Goal: Information Seeking & Learning: Understand process/instructions

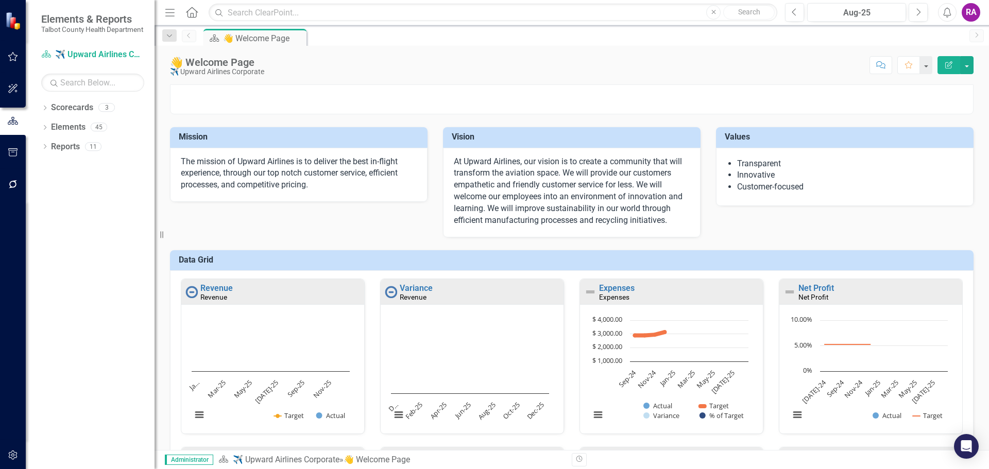
click at [16, 21] on img at bounding box center [14, 21] width 18 height 18
click at [16, 57] on icon "button" at bounding box center [13, 57] width 11 height 8
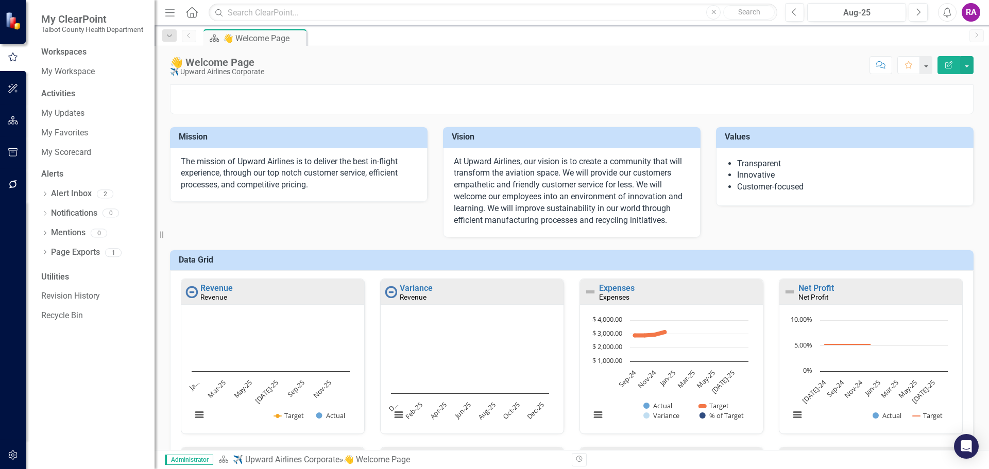
click at [12, 22] on img at bounding box center [14, 20] width 18 height 18
click at [13, 184] on icon "button" at bounding box center [13, 184] width 11 height 8
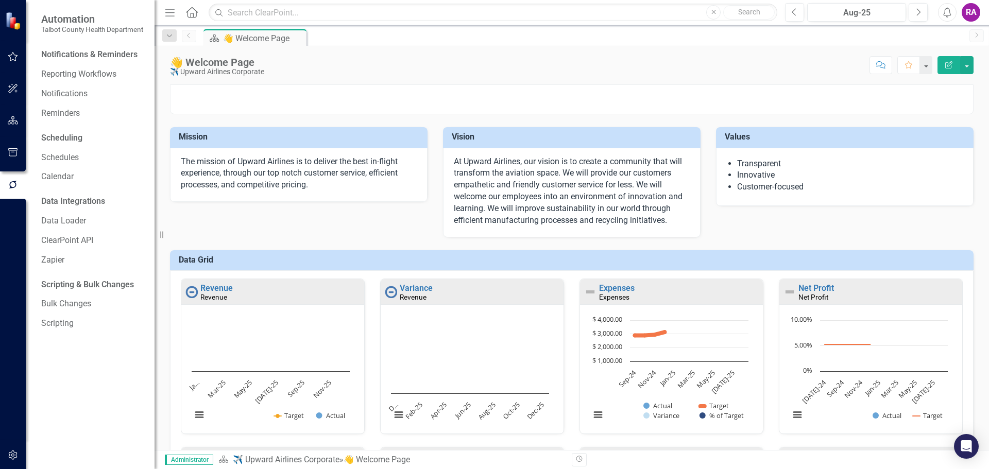
click at [386, 63] on div "Score: N/A Aug-25 Completed Comment Favorite Edit Report" at bounding box center [621, 65] width 704 height 18
click at [193, 11] on icon "Home" at bounding box center [191, 12] width 13 height 11
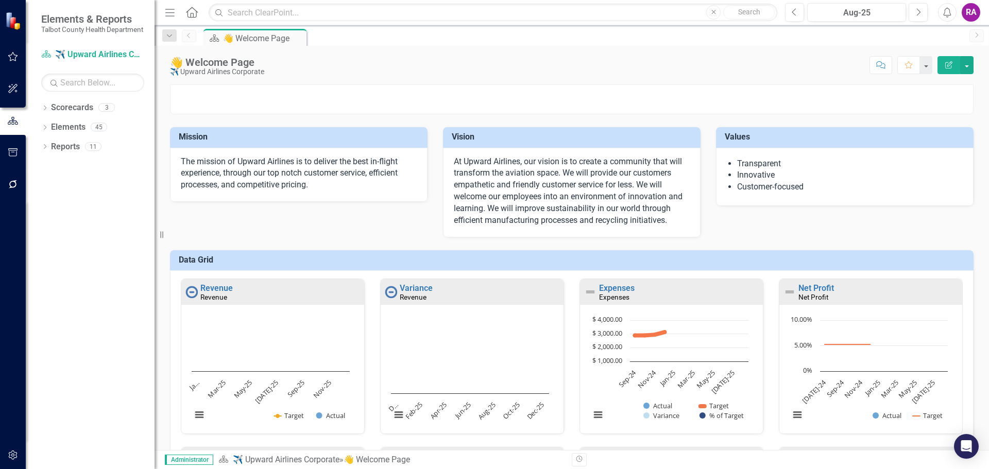
click at [971, 10] on div "RA" at bounding box center [971, 12] width 19 height 19
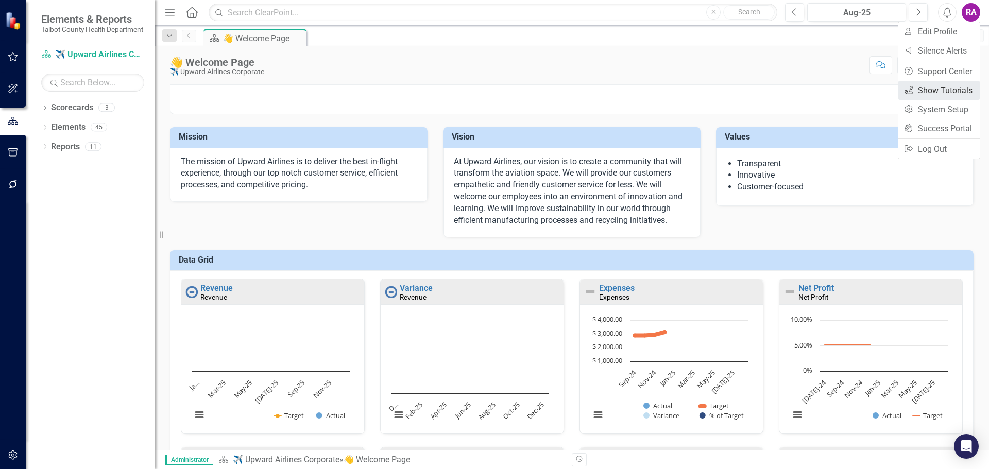
click at [943, 89] on link "icon.tutorial Show Tutorials" at bounding box center [939, 90] width 81 height 19
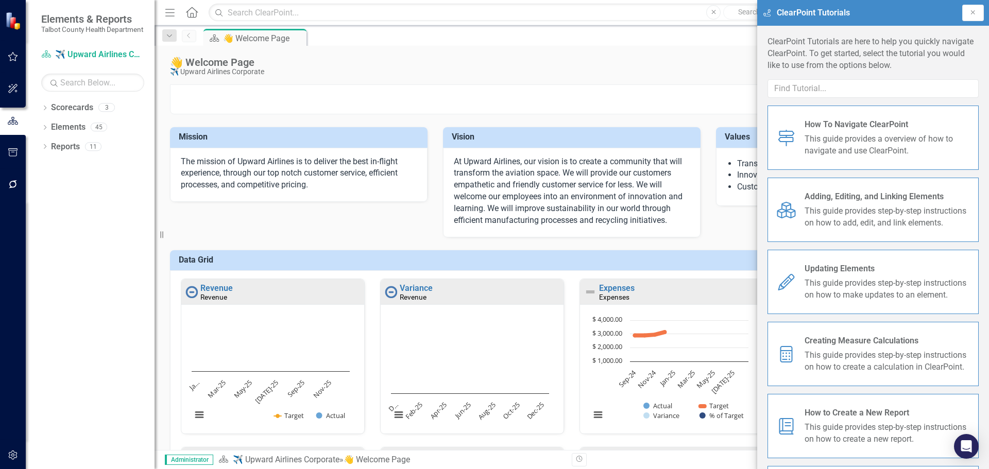
click at [832, 206] on span "This guide provides step-by-step instructions on how to add, edit, and link ele…" at bounding box center [888, 218] width 166 height 24
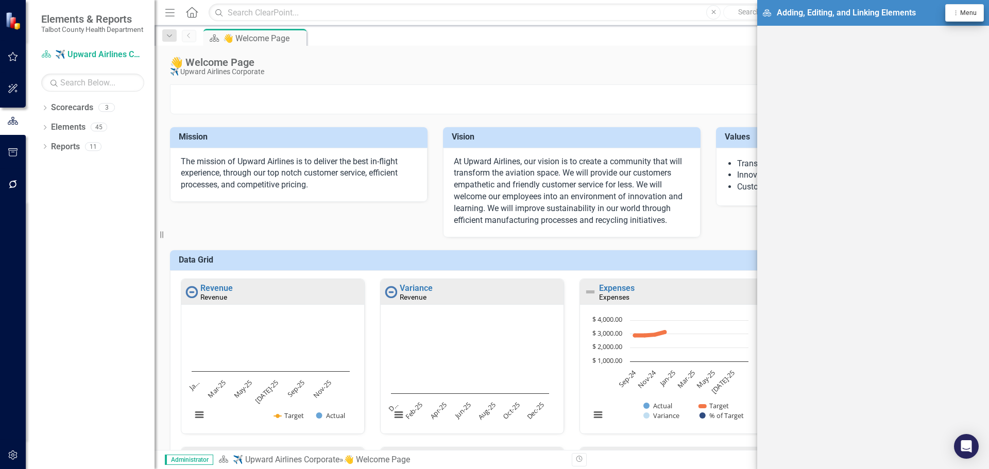
click at [964, 9] on span "Menu" at bounding box center [968, 12] width 16 height 7
click at [918, 32] on link "icon.tutorial Show All Tutorials" at bounding box center [930, 31] width 106 height 19
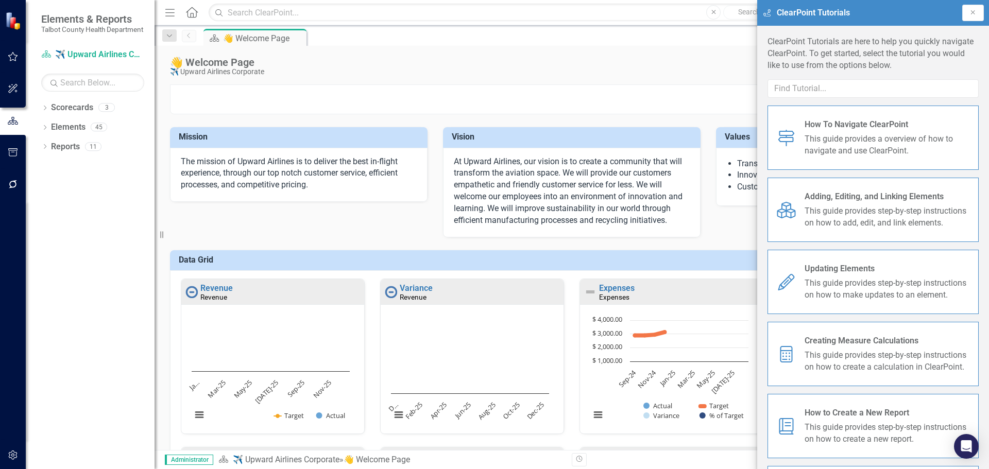
click at [857, 128] on span "How To Navigate ClearPoint" at bounding box center [888, 125] width 166 height 12
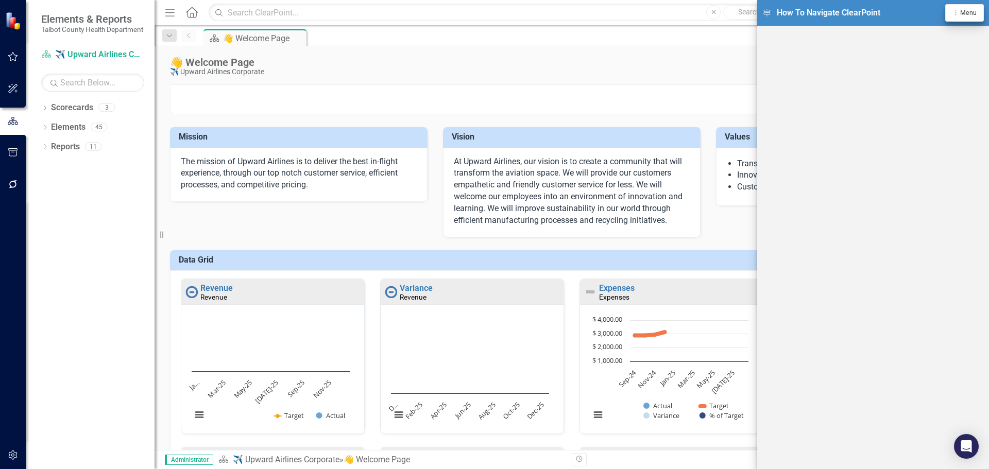
click at [953, 5] on button "Dropdown Menu Menu" at bounding box center [964, 12] width 39 height 17
click at [927, 55] on link "Support Center Support Center" at bounding box center [930, 50] width 106 height 19
